Goal: Task Accomplishment & Management: Manage account settings

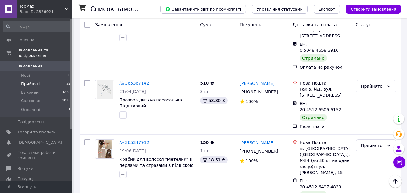
scroll to position [659, 0]
